Goal: Browse casually: Explore the website without a specific task or goal

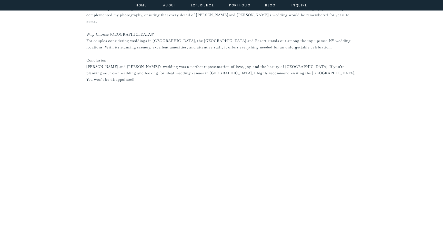
scroll to position [502, 0]
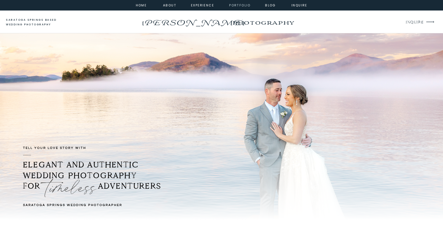
click at [243, 5] on nav "portfolio" at bounding box center [240, 5] width 22 height 5
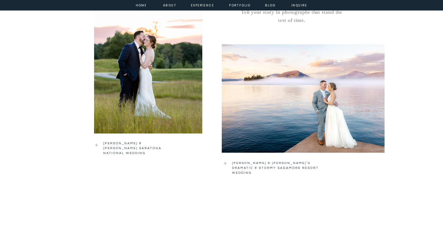
scroll to position [525, 0]
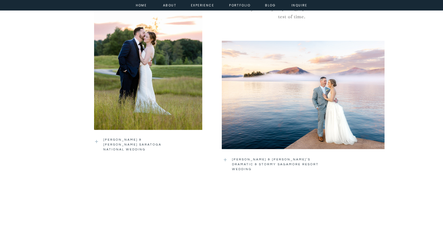
click at [288, 108] on div at bounding box center [303, 94] width 163 height 123
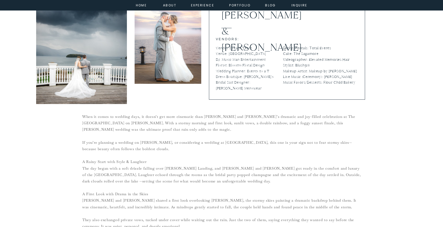
scroll to position [180, 0]
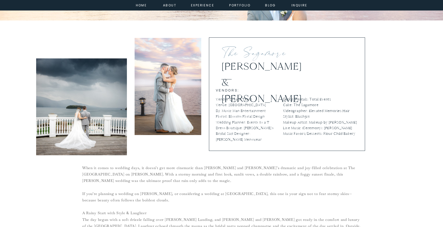
click at [178, 104] on div at bounding box center [168, 86] width 67 height 97
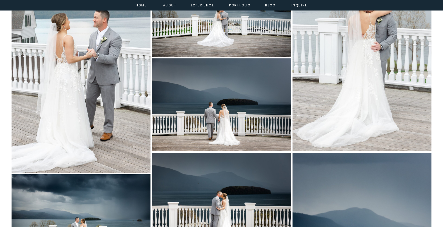
scroll to position [1453, 0]
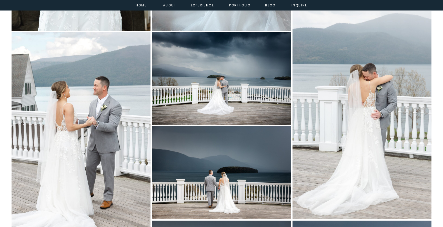
click at [162, 41] on img at bounding box center [221, 78] width 139 height 93
